Goal: Complete application form: Complete application form

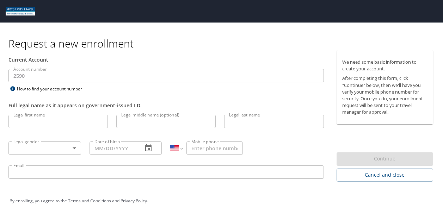
select select "US"
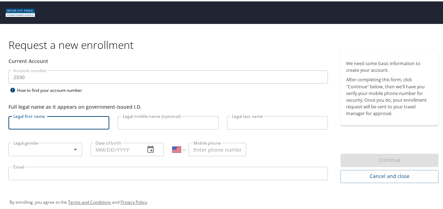
click at [40, 124] on input "Legal first name" at bounding box center [58, 121] width 101 height 13
click at [280, 124] on input "Legal last name" at bounding box center [277, 121] width 101 height 13
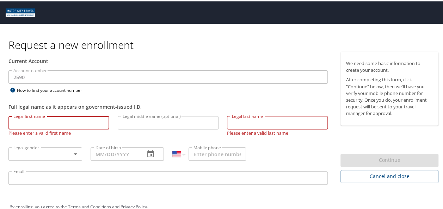
click at [68, 123] on input "Legal first name" at bounding box center [58, 121] width 101 height 13
type input "[PERSON_NAME]"
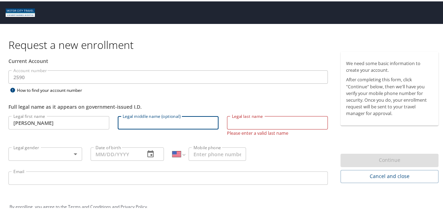
click at [184, 123] on input "Legal middle name (optional)" at bounding box center [168, 121] width 101 height 13
click at [271, 125] on input "Legal last name" at bounding box center [277, 121] width 101 height 13
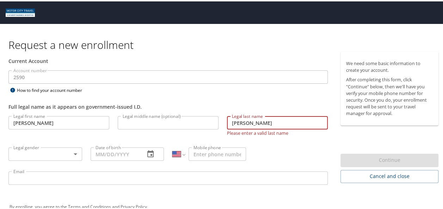
type input "[PERSON_NAME]"
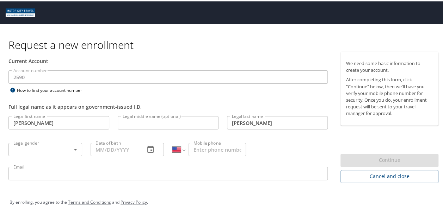
click at [296, 148] on div "Legal first name [PERSON_NAME] first name Legal middle name (optional) Legal mi…" at bounding box center [167, 148] width 327 height 75
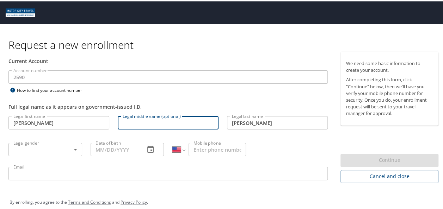
click at [164, 121] on input "Legal middle name (optional)" at bounding box center [168, 121] width 101 height 13
type input "[PERSON_NAME]"
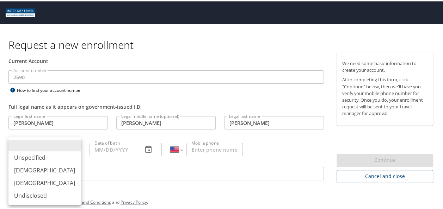
click at [67, 145] on body "Request a new enrollment Current Account Account number 2590 Account number How…" at bounding box center [224, 104] width 448 height 209
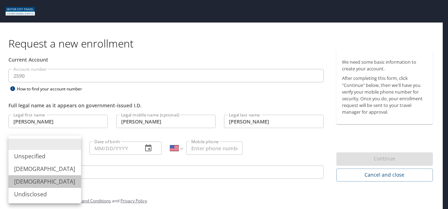
click at [56, 180] on li "[DEMOGRAPHIC_DATA]" at bounding box center [44, 181] width 73 height 13
type input "[DEMOGRAPHIC_DATA]"
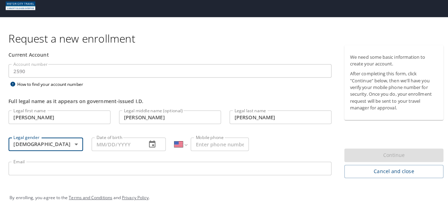
scroll to position [7, 0]
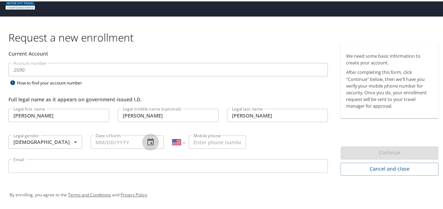
click at [148, 142] on icon "button" at bounding box center [150, 141] width 8 height 8
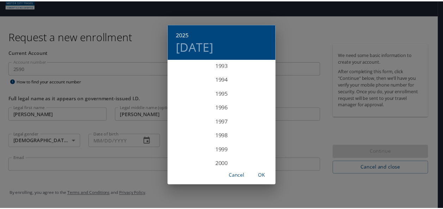
scroll to position [1310, 0]
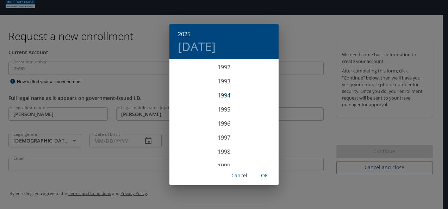
click at [220, 96] on div "1994" at bounding box center [223, 95] width 109 height 14
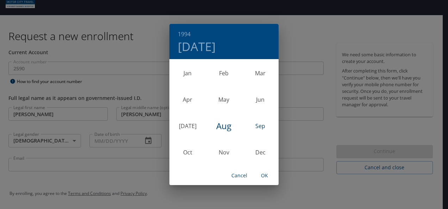
click at [263, 125] on div "Sep" at bounding box center [260, 126] width 36 height 26
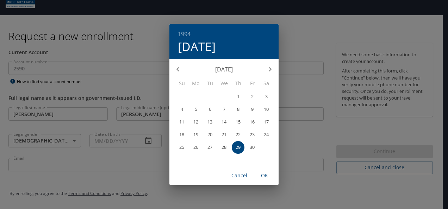
click at [214, 108] on span "6" at bounding box center [210, 109] width 13 height 5
click at [270, 180] on span "OK" at bounding box center [264, 175] width 17 height 9
type input "[DATE]"
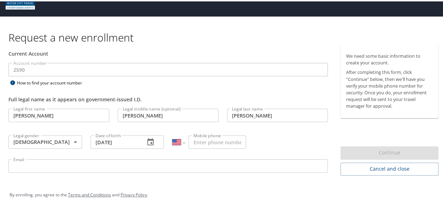
click at [217, 143] on input "Mobile phone" at bounding box center [216, 140] width 57 height 13
type input "[PHONE_NUMBER]"
click at [262, 143] on div "Legal first name [PERSON_NAME] first name Legal middle name (optional) [PERSON_…" at bounding box center [167, 140] width 327 height 75
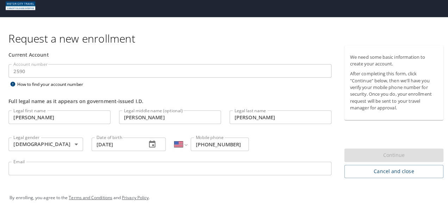
scroll to position [7, 0]
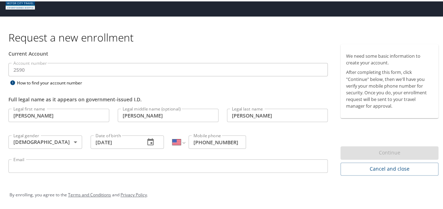
click at [293, 160] on input "Email" at bounding box center [167, 164] width 319 height 13
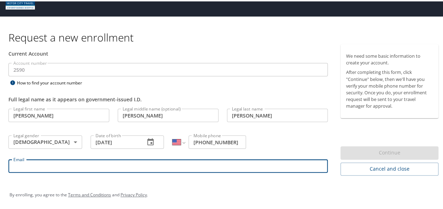
type input "[EMAIL_ADDRESS][DOMAIN_NAME]"
select select "MX"
type input "[PHONE_NUMBER]"
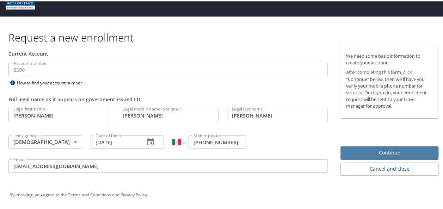
click at [387, 149] on span "Continue" at bounding box center [389, 151] width 87 height 9
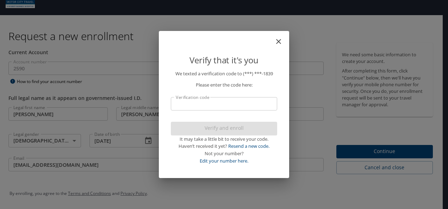
click at [227, 102] on input "Verification code" at bounding box center [224, 103] width 106 height 13
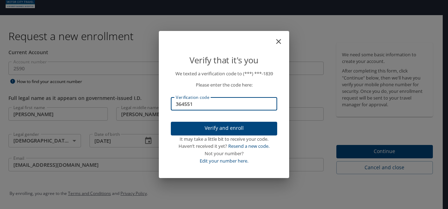
type input "364551"
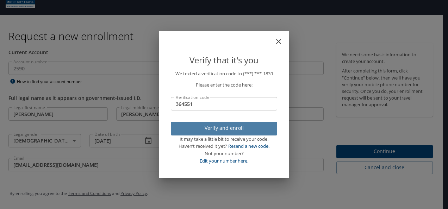
click at [238, 126] on span "Verify and enroll" at bounding box center [223, 128] width 95 height 9
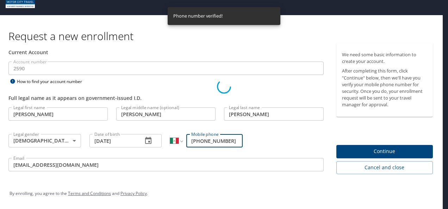
scroll to position [0, 0]
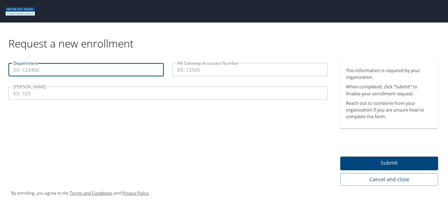
click at [124, 69] on input "Department" at bounding box center [85, 69] width 155 height 13
click at [225, 67] on input "HR Gateway Associate Number" at bounding box center [249, 69] width 155 height 13
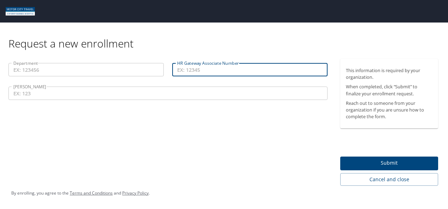
paste input "ASSO52548"
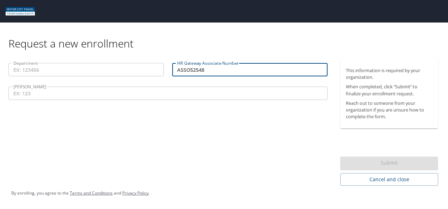
click at [183, 95] on input "[PERSON_NAME]" at bounding box center [167, 93] width 319 height 13
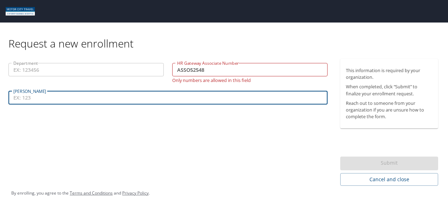
click at [193, 154] on div "Department Department HR Gateway Associate Number ASSO52548 HR Gateway Associat…" at bounding box center [168, 122] width 336 height 127
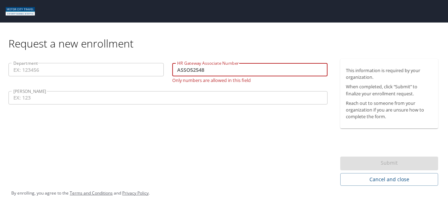
click at [189, 71] on input "ASSO52548" at bounding box center [249, 69] width 155 height 13
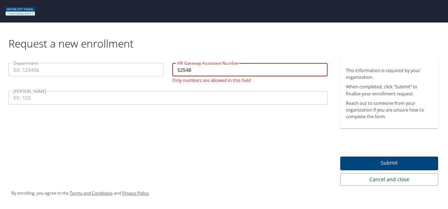
type input "52548"
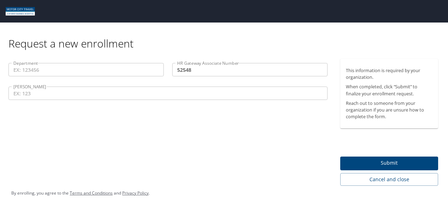
click at [204, 113] on div "Department Department HR Gateway Associate Number 52548 HR Gateway Associate Nu…" at bounding box center [168, 122] width 336 height 127
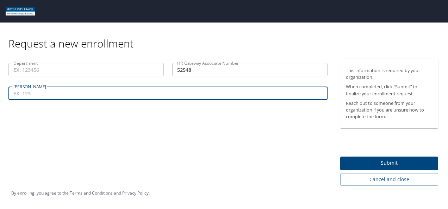
click at [137, 94] on input "[PERSON_NAME]" at bounding box center [167, 93] width 319 height 13
type input "612"
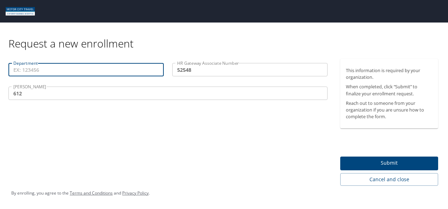
click at [84, 67] on input "Department" at bounding box center [85, 69] width 155 height 13
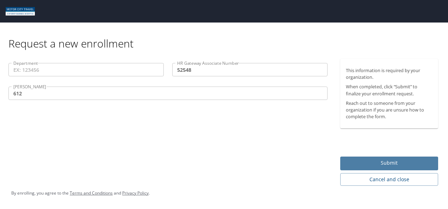
click at [406, 164] on span "Submit" at bounding box center [389, 163] width 87 height 9
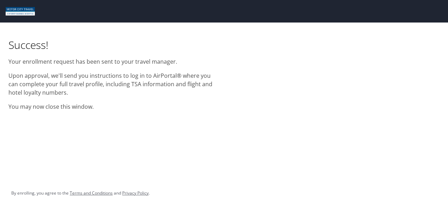
click at [182, 82] on p "Upon approval, we'll send you instructions to log in to AirPortal® where you ca…" at bounding box center [111, 83] width 207 height 25
